Goal: Task Accomplishment & Management: Use online tool/utility

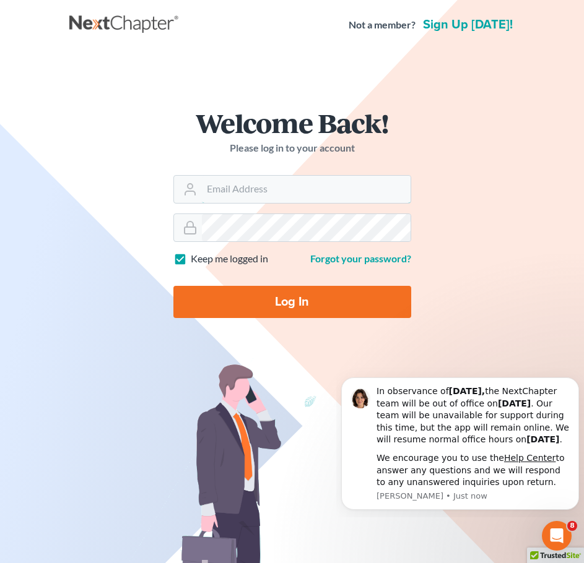
type input "slambert@klplawfirm.net"
click at [283, 281] on div "Log In" at bounding box center [292, 297] width 238 height 42
click at [279, 293] on input "Log In" at bounding box center [292, 302] width 238 height 32
type input "Thinking..."
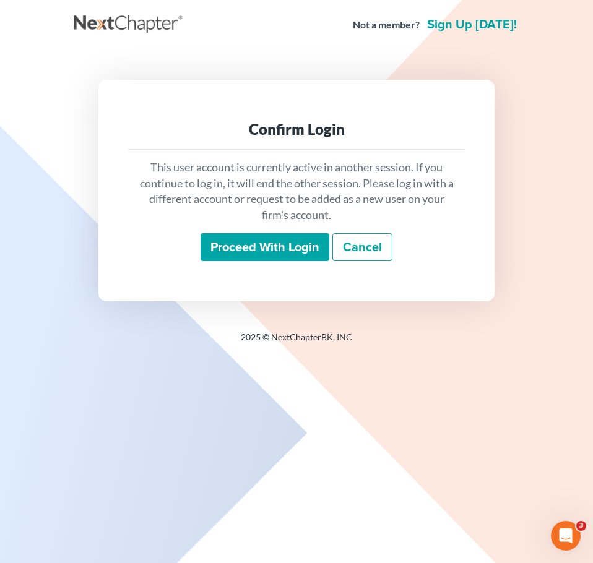
click at [248, 249] on input "Proceed with login" at bounding box center [265, 247] width 129 height 28
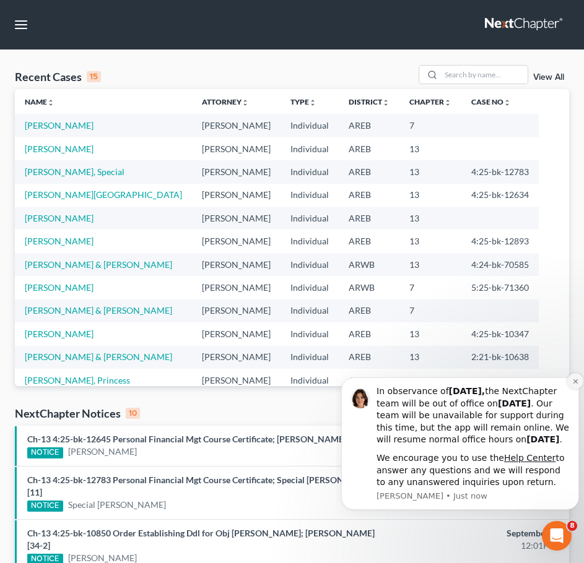
click at [577, 373] on button "Dismiss notification" at bounding box center [575, 381] width 16 height 16
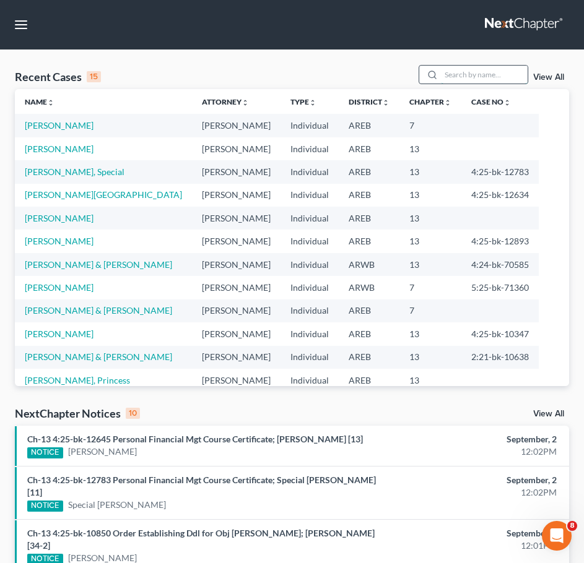
click at [479, 77] on input "search" at bounding box center [484, 75] width 87 height 18
type input "prince"
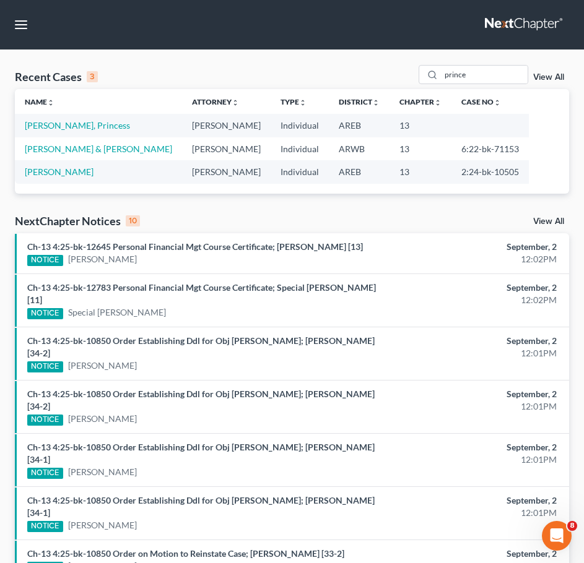
click at [93, 154] on td "Prince, Timothy & Kacey" at bounding box center [98, 148] width 167 height 23
click at [106, 152] on link "Prince, Timothy & Kacey" at bounding box center [98, 149] width 147 height 11
